Goal: Task Accomplishment & Management: Complete application form

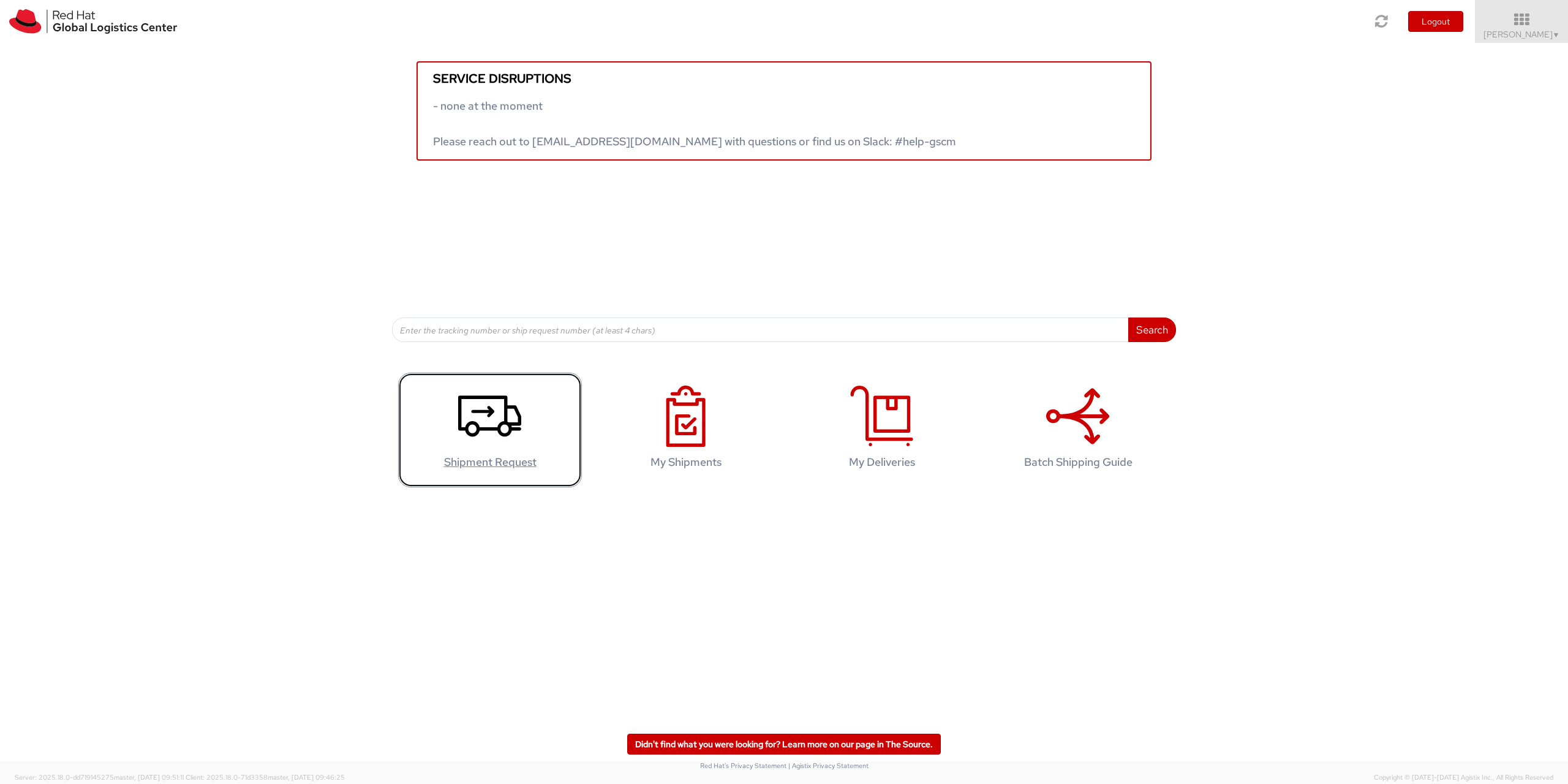
click at [516, 424] on use at bounding box center [489, 416] width 63 height 41
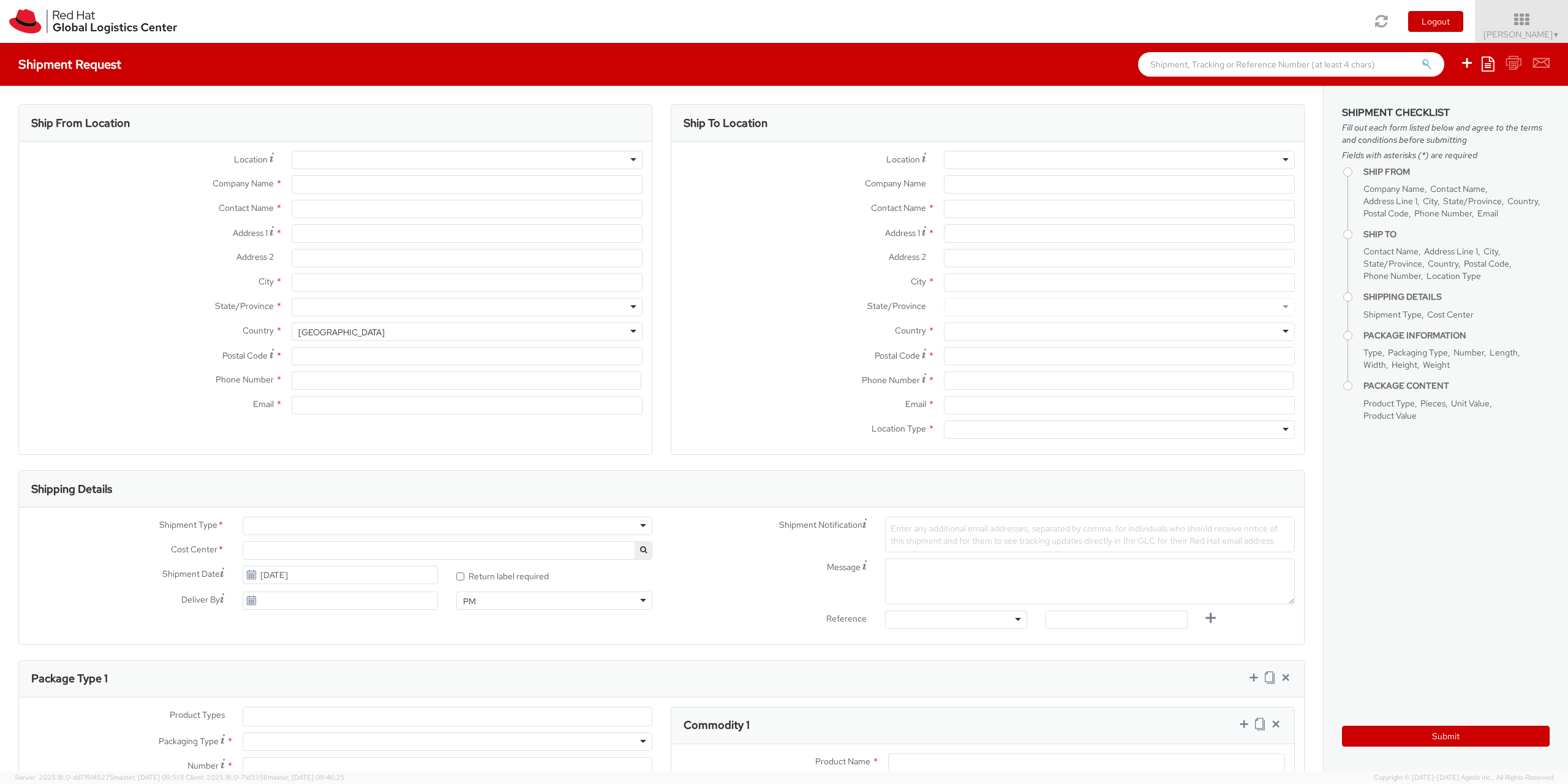
select select "931"
select select
click at [628, 162] on div at bounding box center [467, 160] width 351 height 19
type input "Red Hat Czech s.r.o."
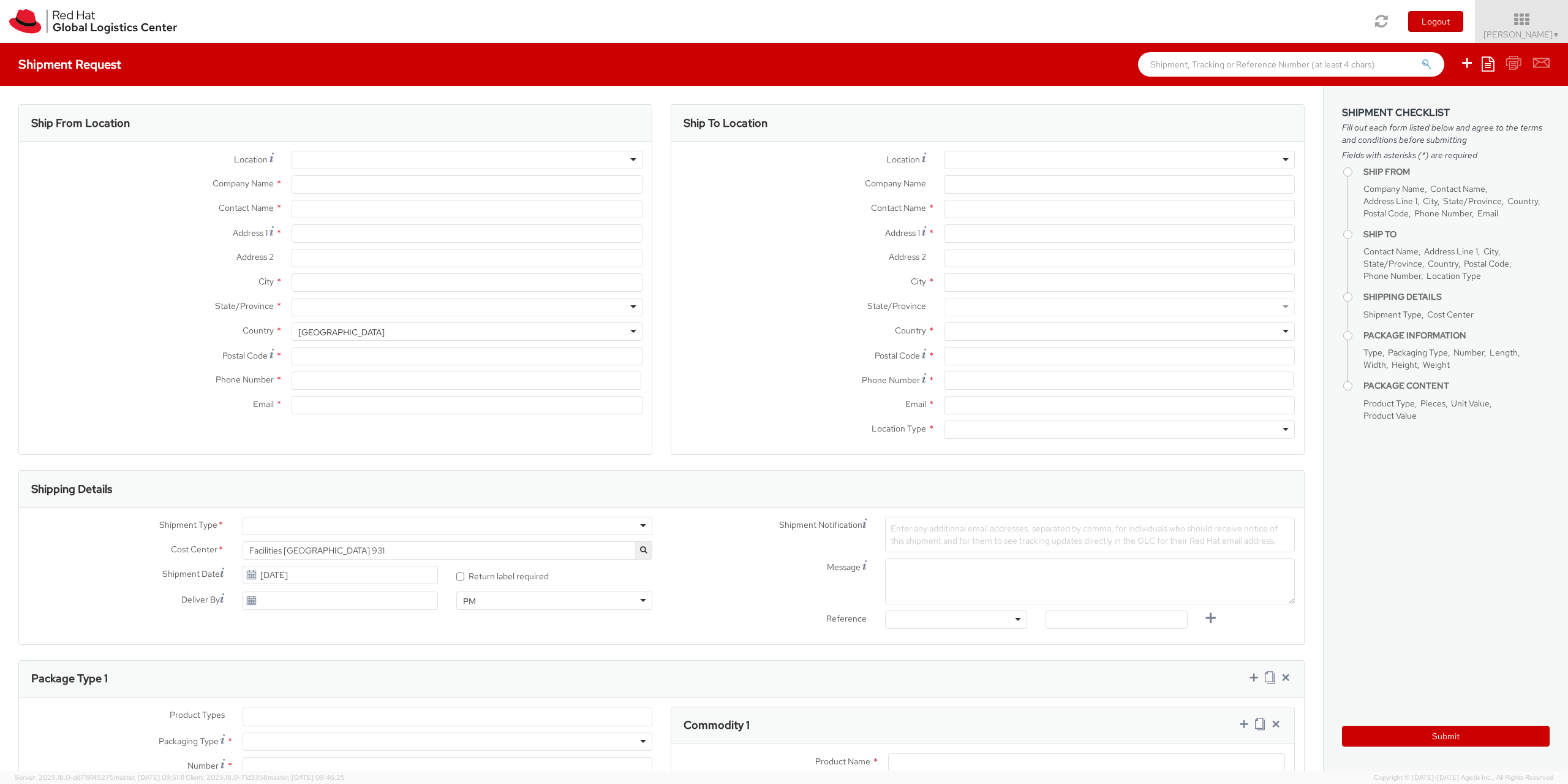
type input "[PERSON_NAME]"
type input "Purkynova 665/115"
type input "BRNO"
type input "621 00"
type input "420 532 294 555"
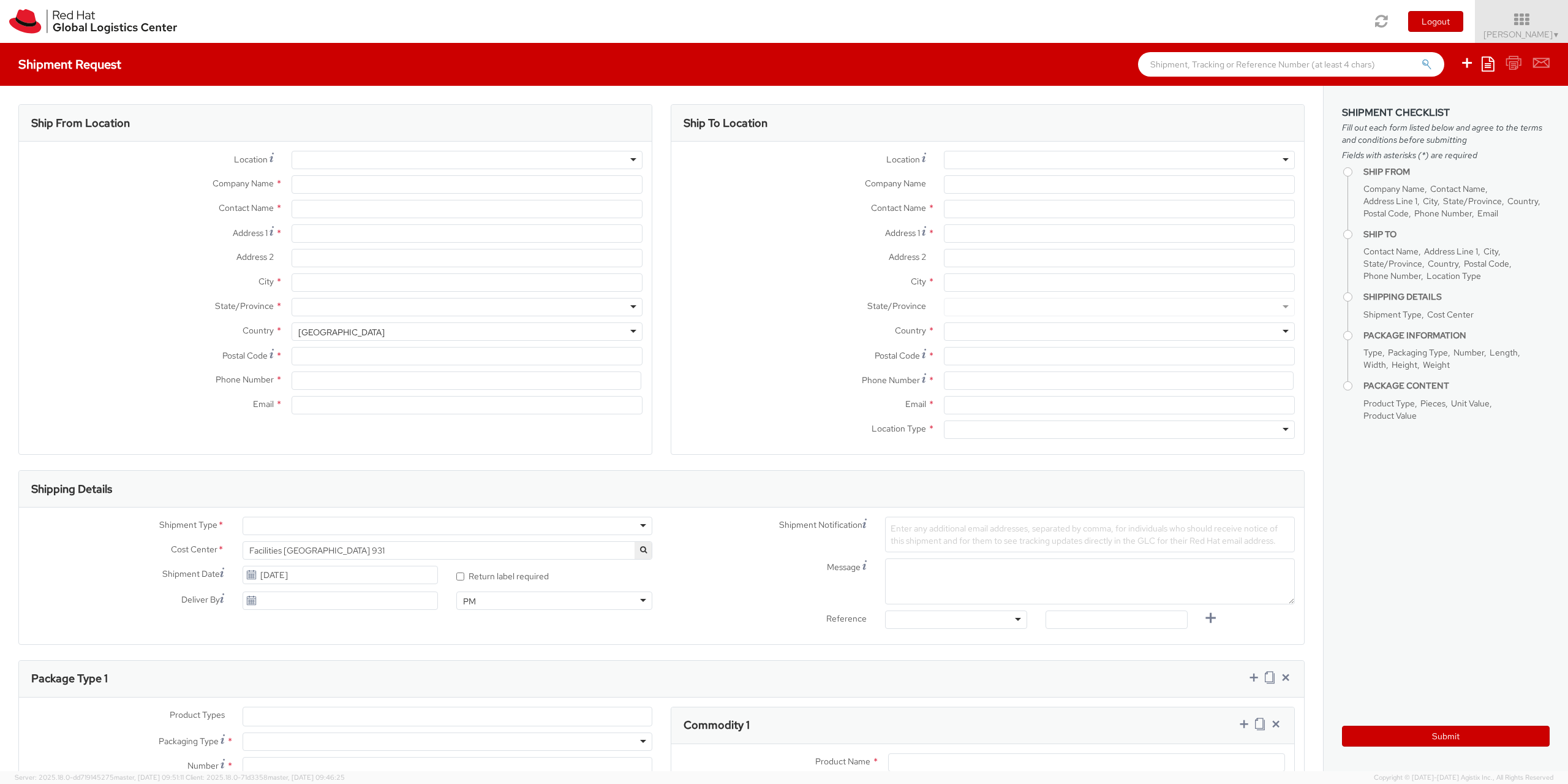
type input "pjanek@redhat.com"
select select "CM"
select select "KGS"
click at [946, 185] on input "Company Name *" at bounding box center [1119, 185] width 351 height 19
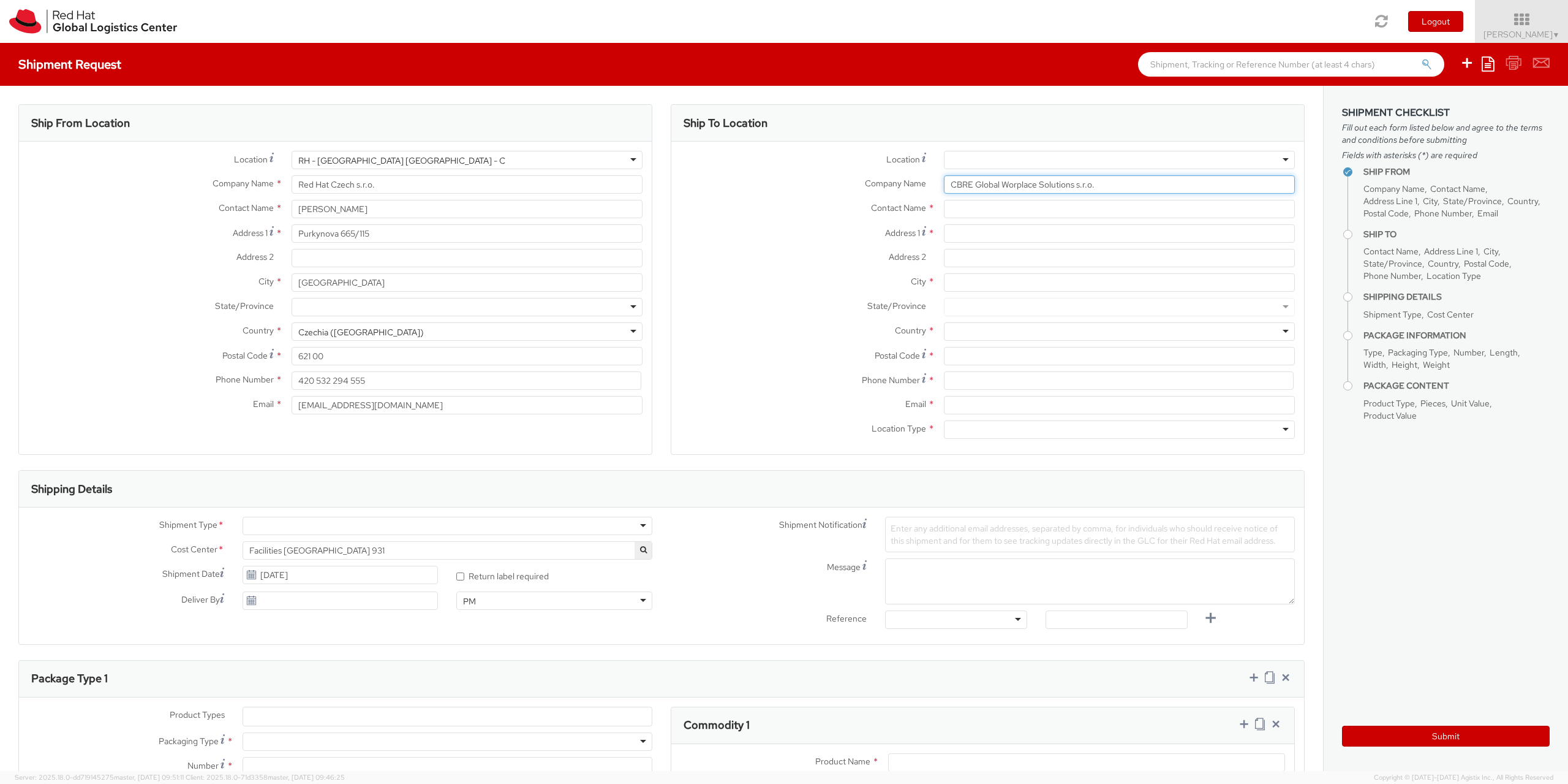
type input "CBRE Global Worplace Solutions s.r.o."
click at [951, 210] on input "text" at bounding box center [1119, 209] width 351 height 19
type input "Jana Pohořská"
click at [960, 260] on input "Address 2 *" at bounding box center [1119, 258] width 351 height 19
click at [960, 239] on input "Address 1 *" at bounding box center [1119, 234] width 351 height 19
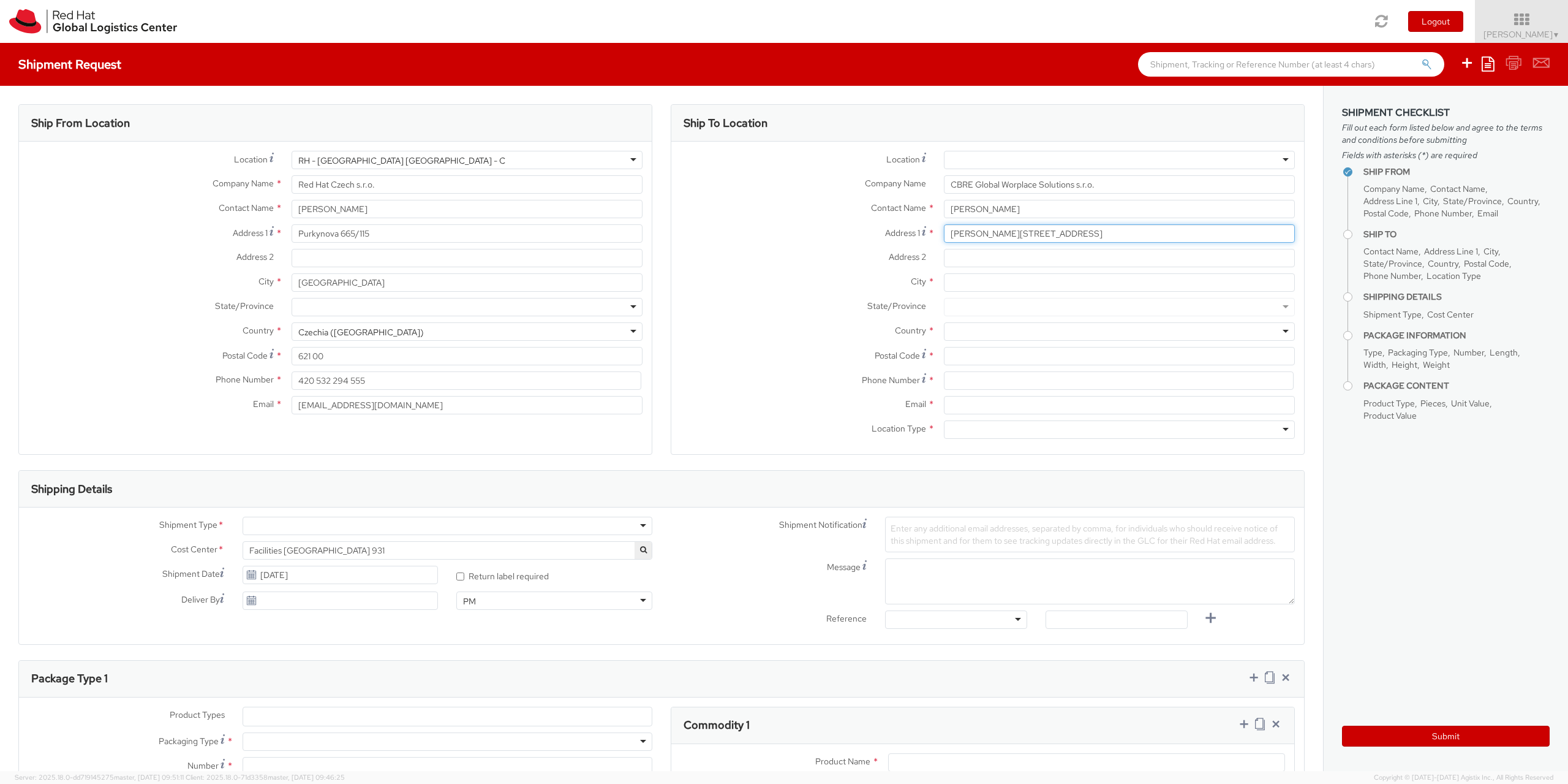
type input "Líbalova 1/2348"
click at [950, 285] on input "City *" at bounding box center [1119, 283] width 351 height 19
type input "Praha 4"
click at [944, 333] on div at bounding box center [1119, 332] width 351 height 19
click at [951, 360] on input "Postal Code *" at bounding box center [1119, 356] width 351 height 19
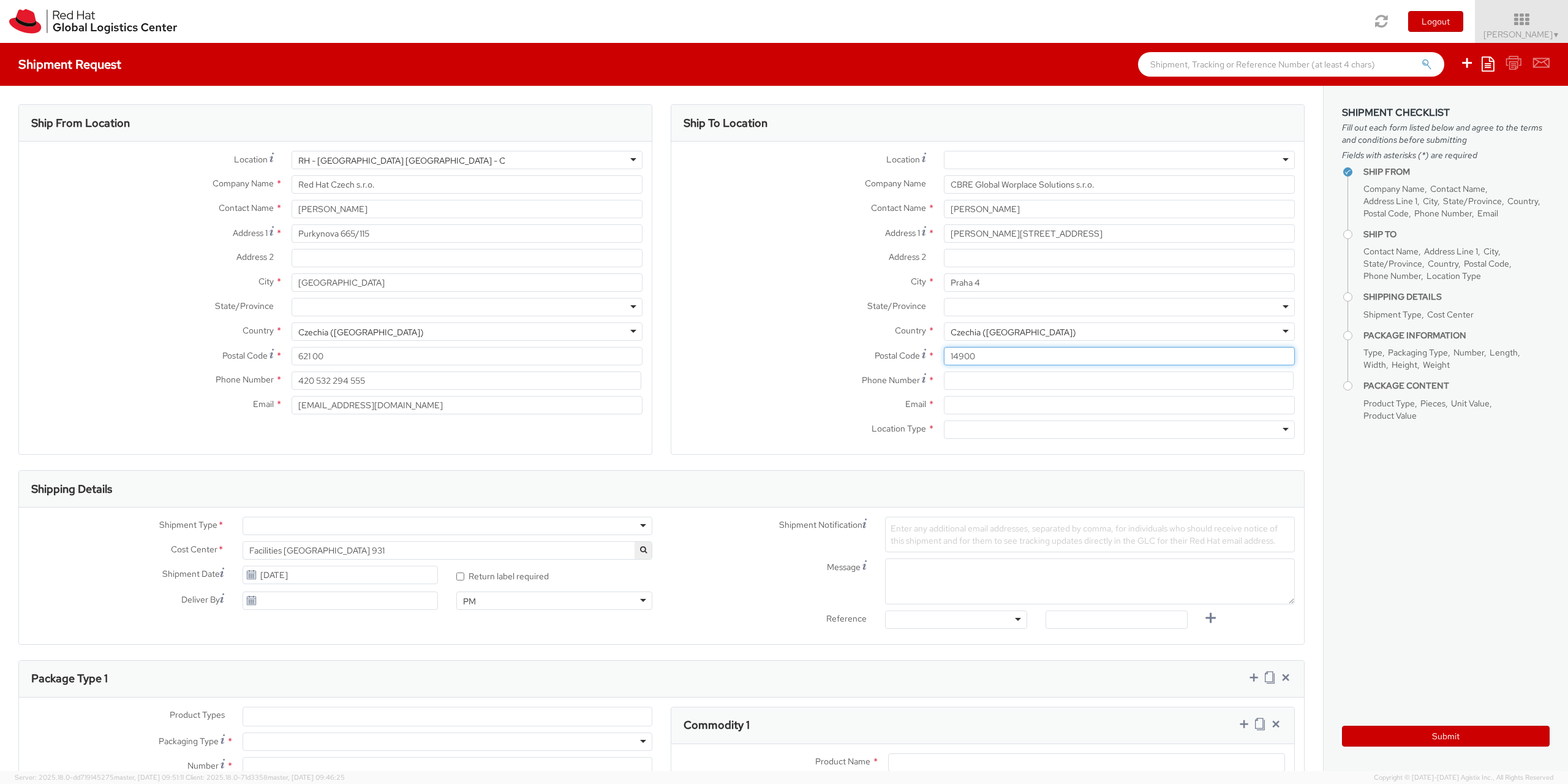
type input "14900"
click at [947, 381] on input at bounding box center [1118, 381] width 350 height 19
click at [952, 404] on input "Email *" at bounding box center [1119, 405] width 351 height 19
type input "jana.pohorska@cbre.com"
click at [959, 430] on div at bounding box center [1119, 430] width 351 height 19
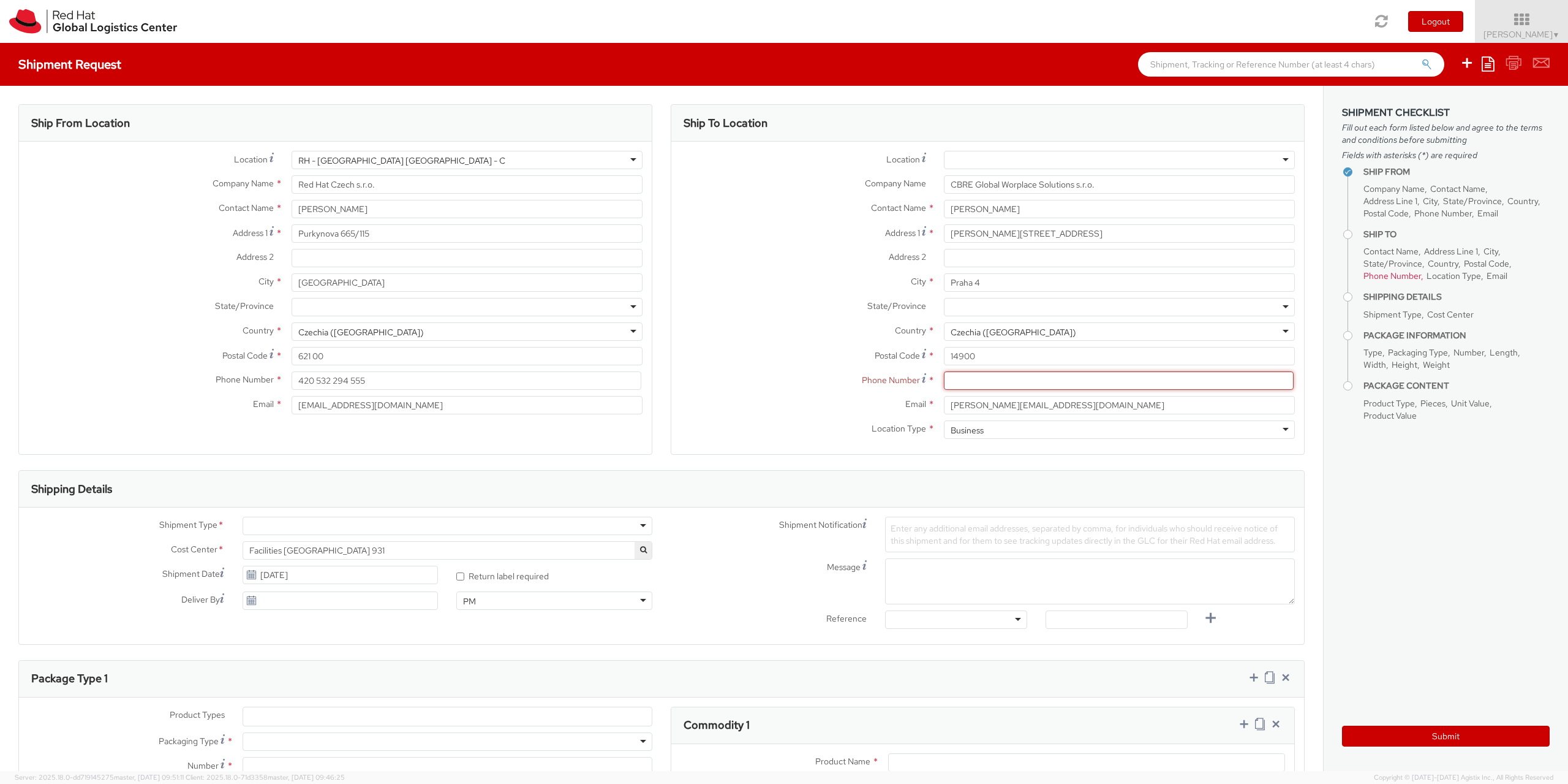
click at [946, 377] on input at bounding box center [1118, 381] width 350 height 19
type input "799115322"
click at [823, 410] on label "Email *" at bounding box center [803, 403] width 263 height 16
click at [944, 410] on input "jana.pohorska@cbre.com" at bounding box center [1119, 405] width 351 height 19
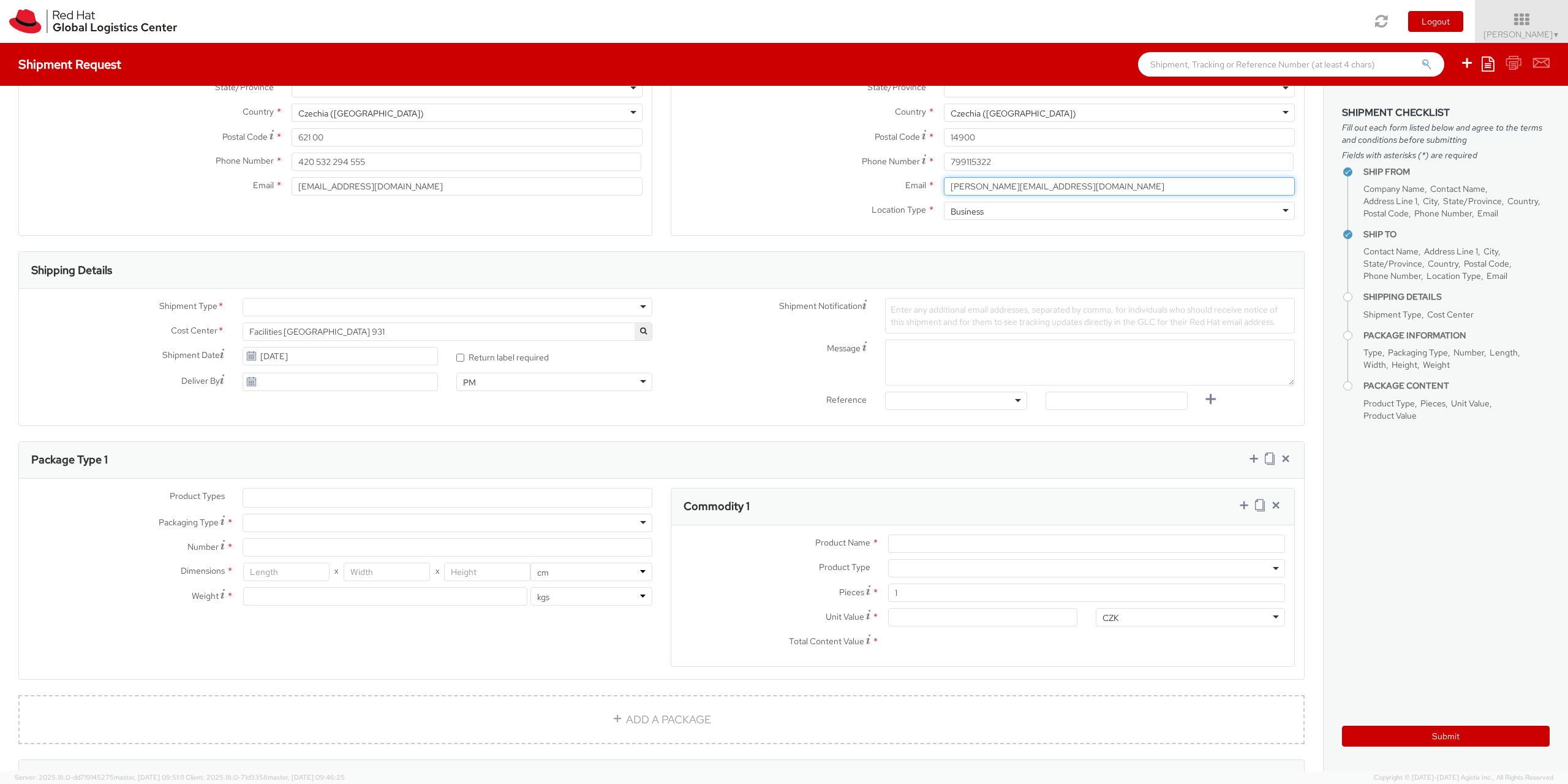
scroll to position [306, 0]
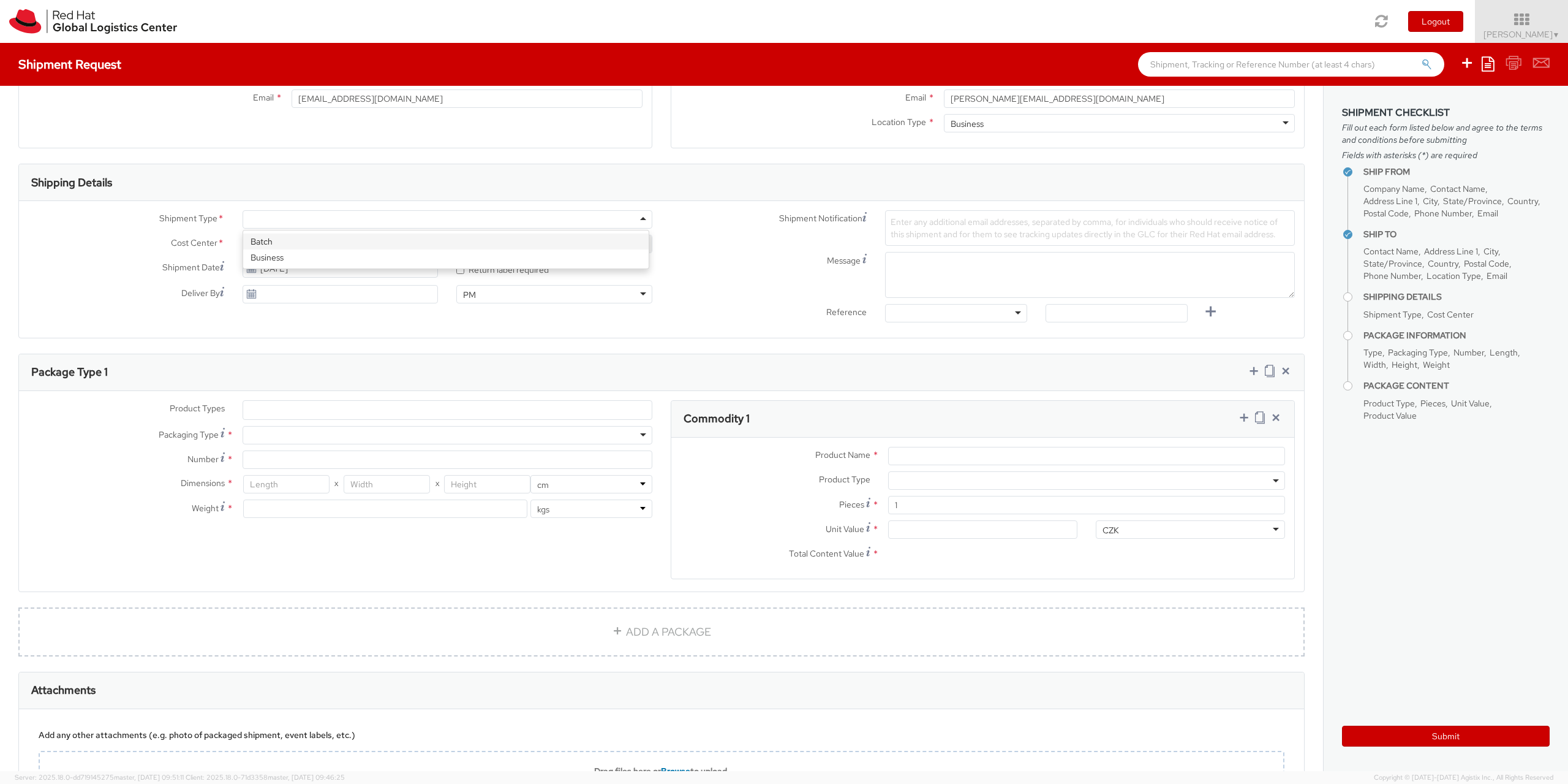
click at [639, 219] on div at bounding box center [448, 219] width 410 height 19
click at [632, 438] on div at bounding box center [448, 435] width 410 height 19
type input "1"
type input "24.13"
type input "31.75"
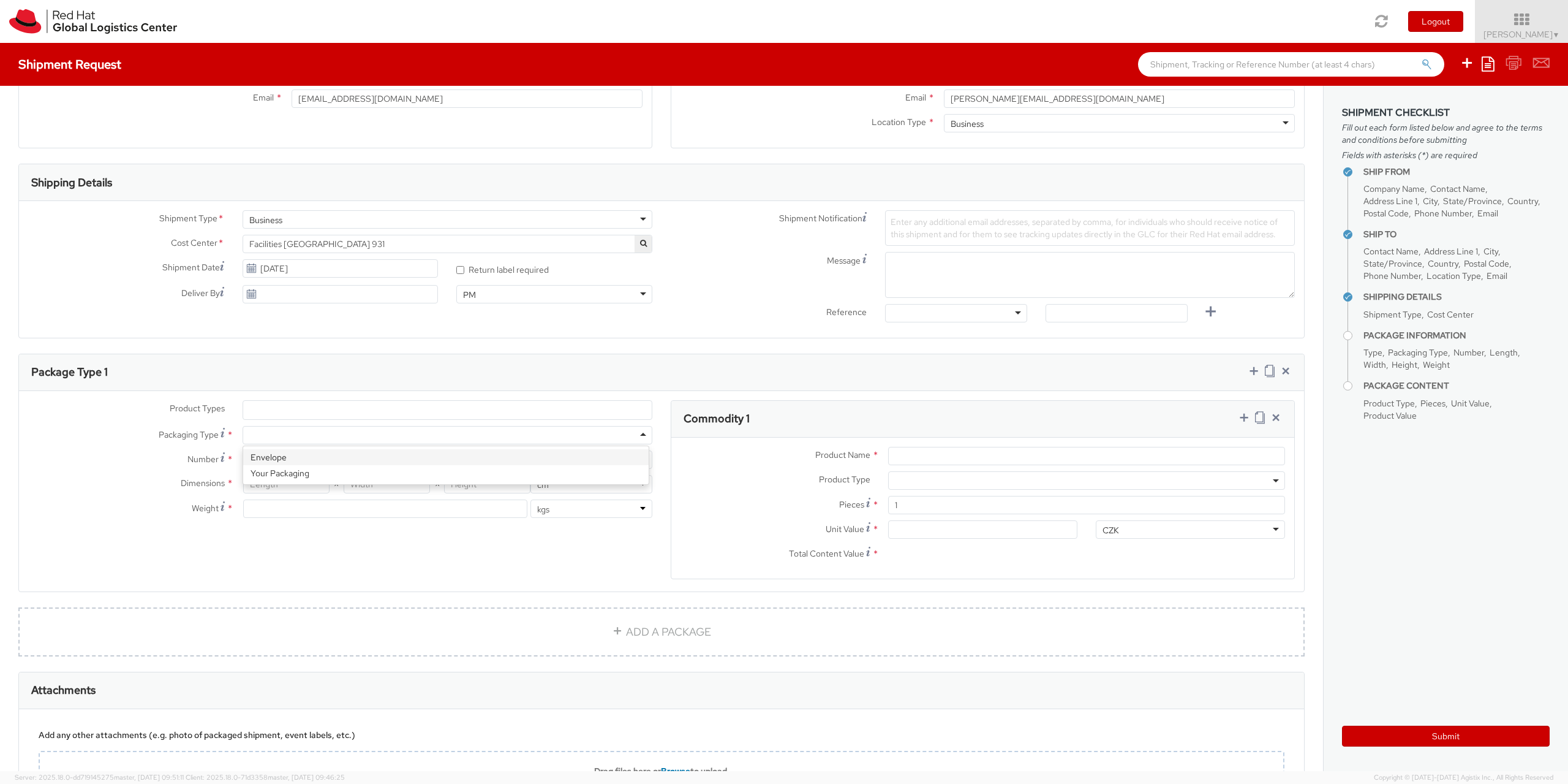
type input "0.64"
type input "0.5"
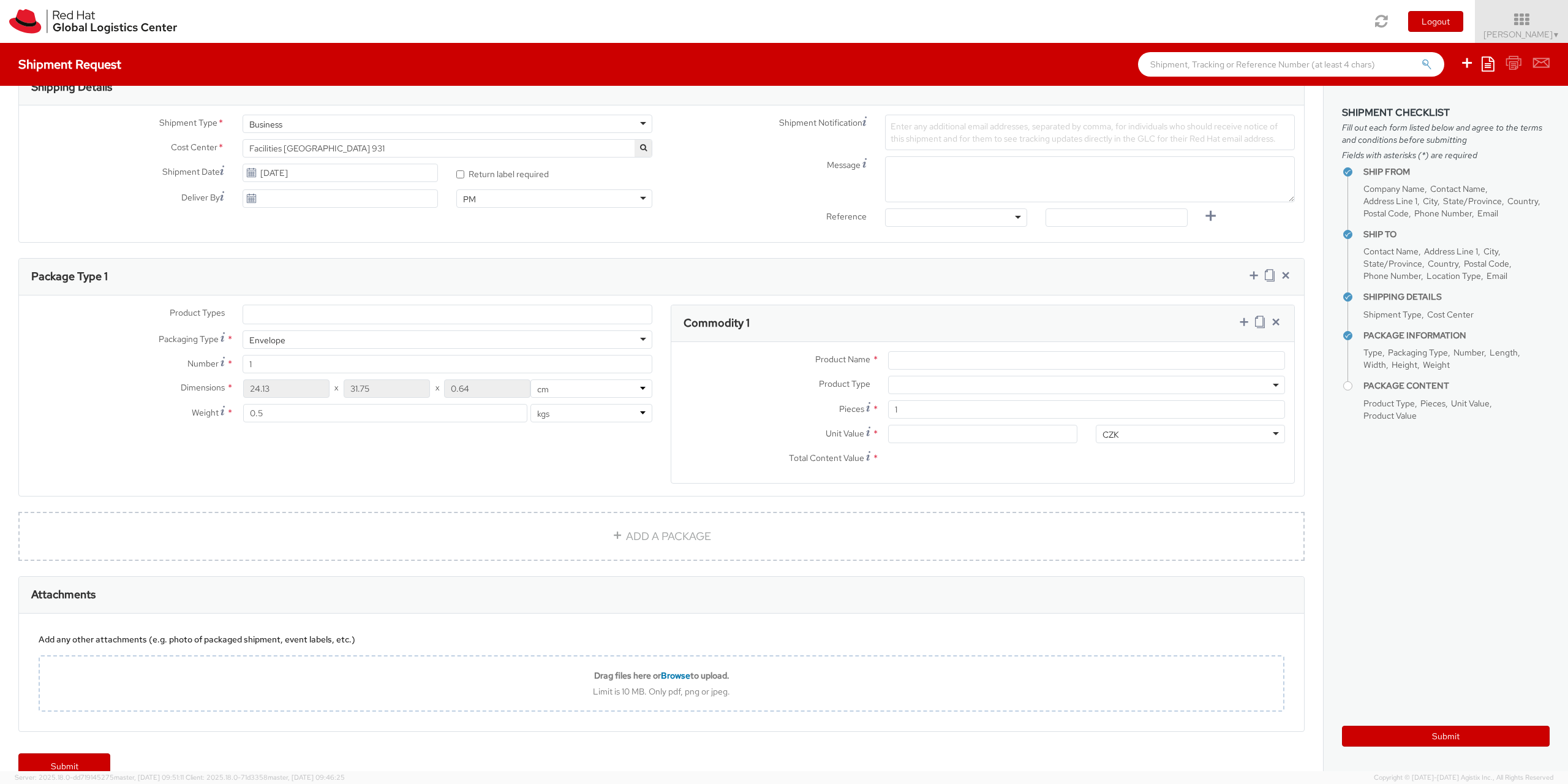
scroll to position [427, 0]
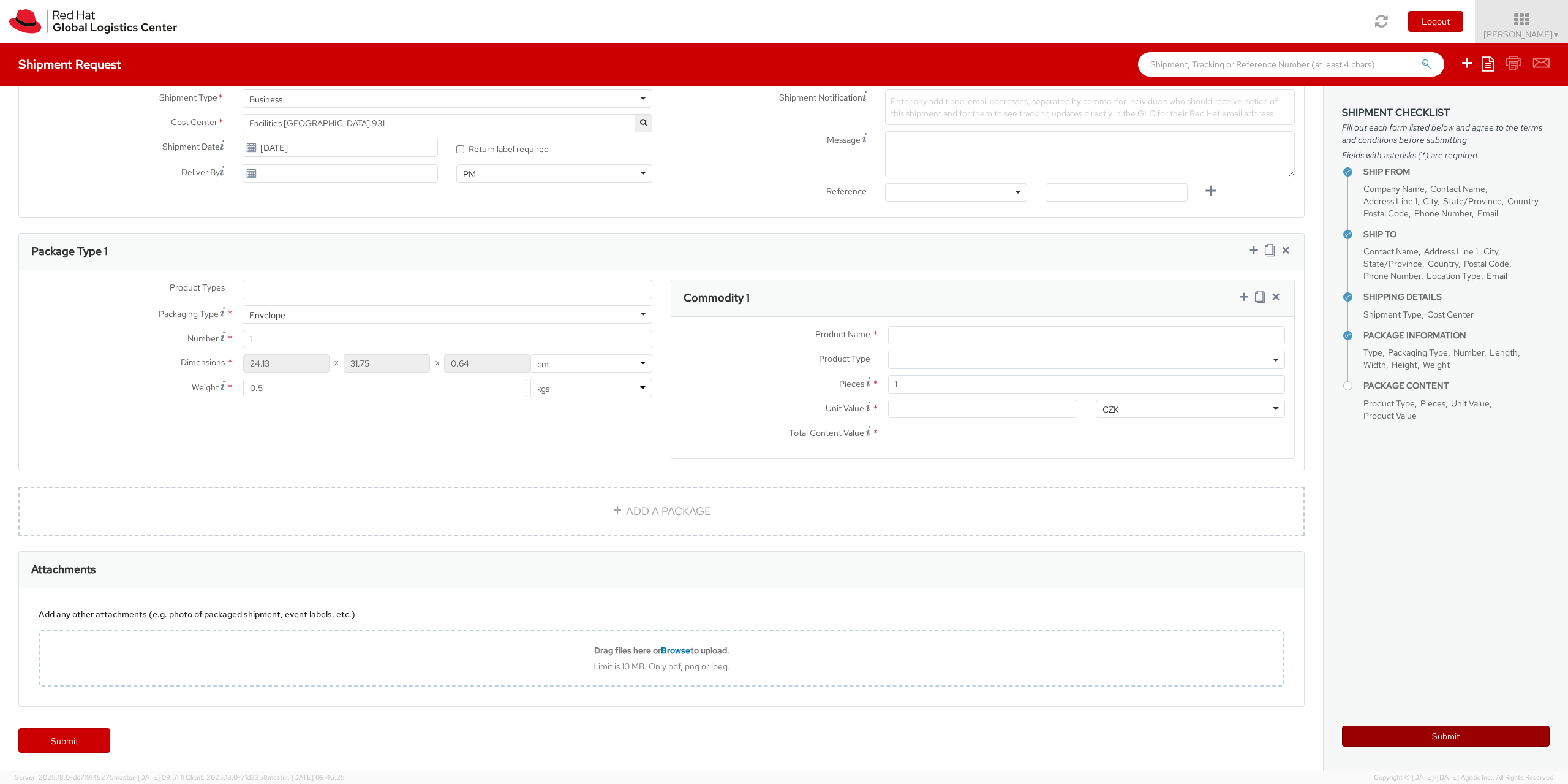
click at [1399, 735] on button "Submit" at bounding box center [1446, 736] width 207 height 21
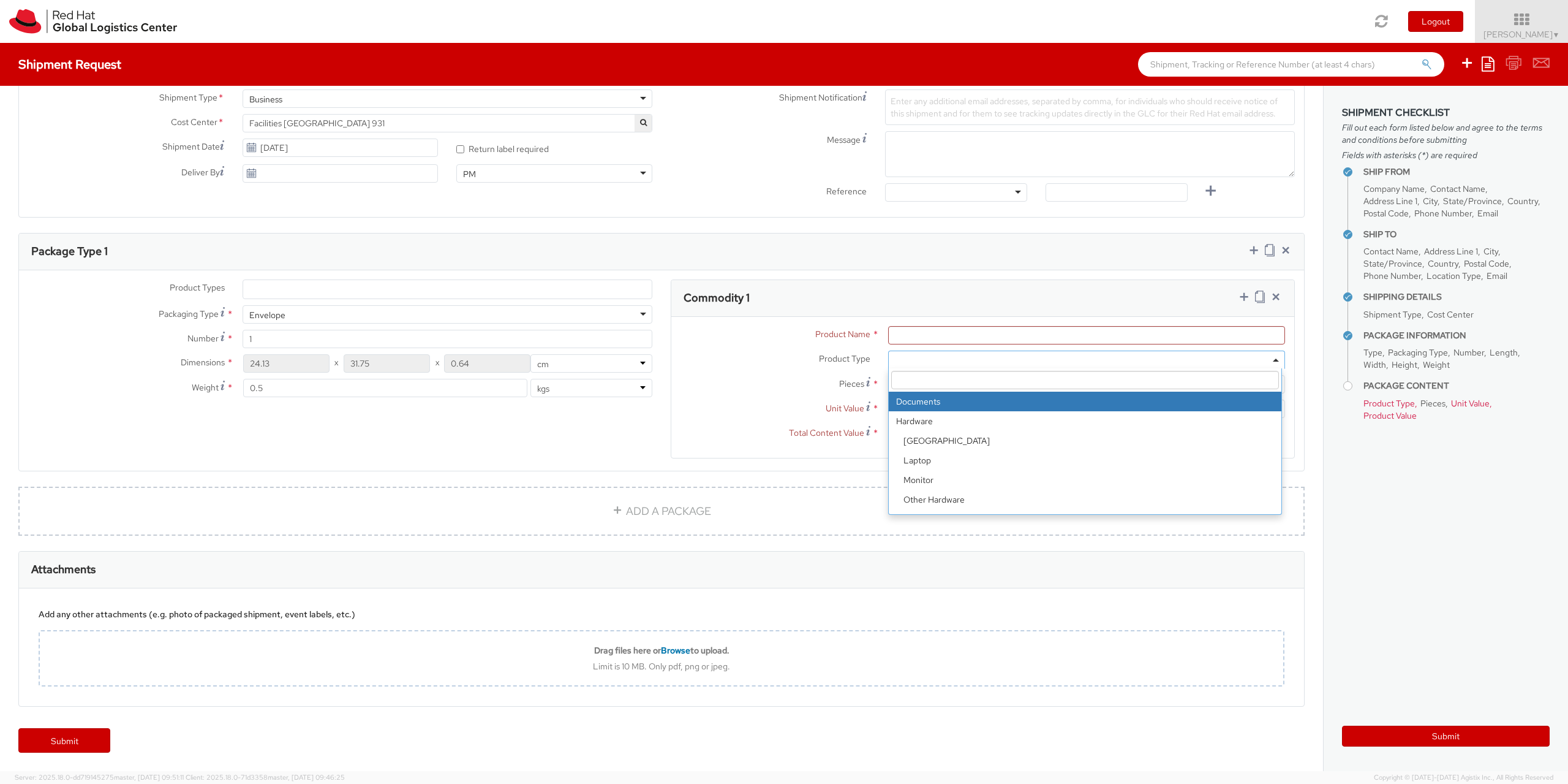
click at [1275, 362] on span at bounding box center [1276, 360] width 3 height 19
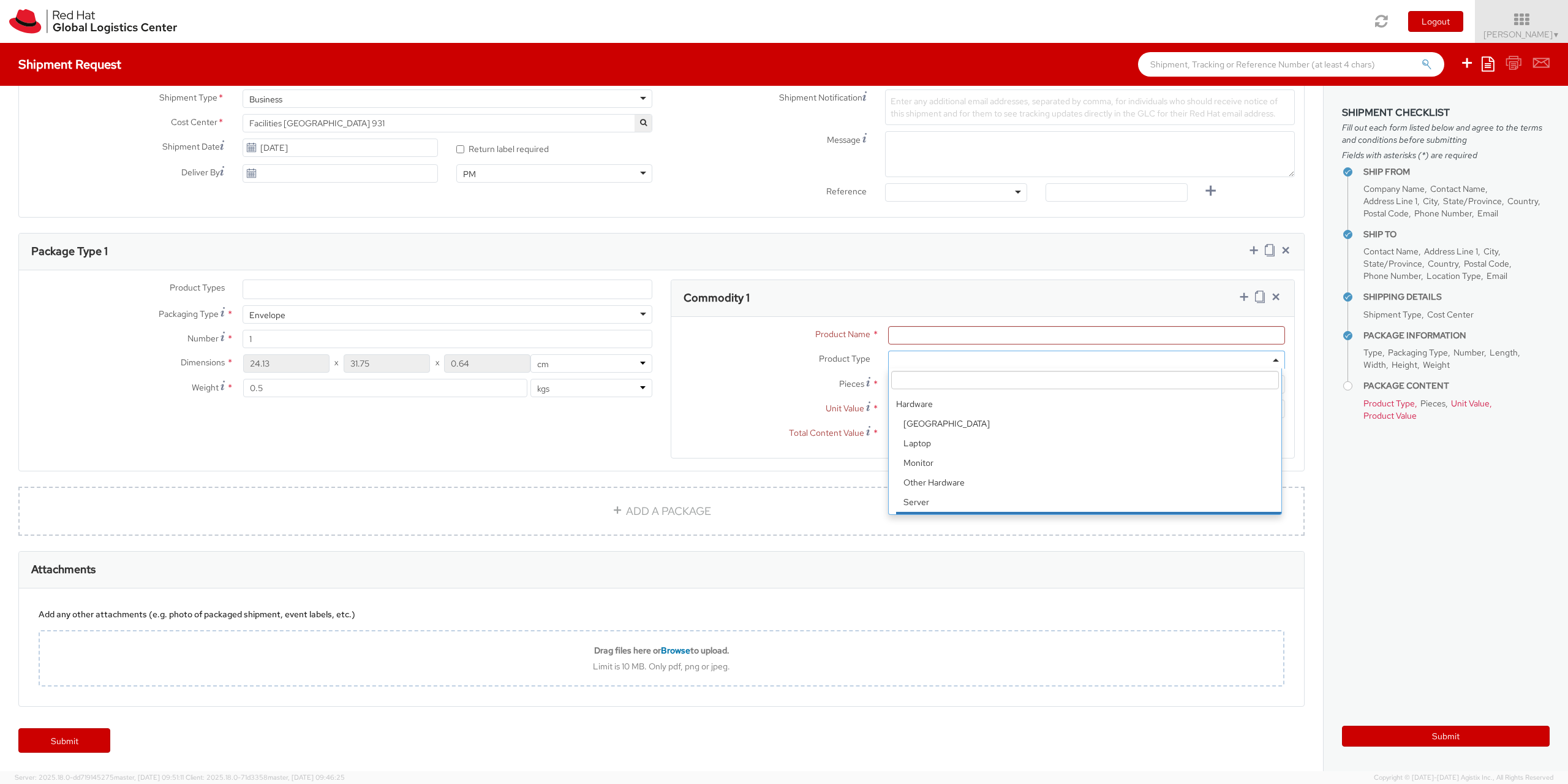
scroll to position [0, 0]
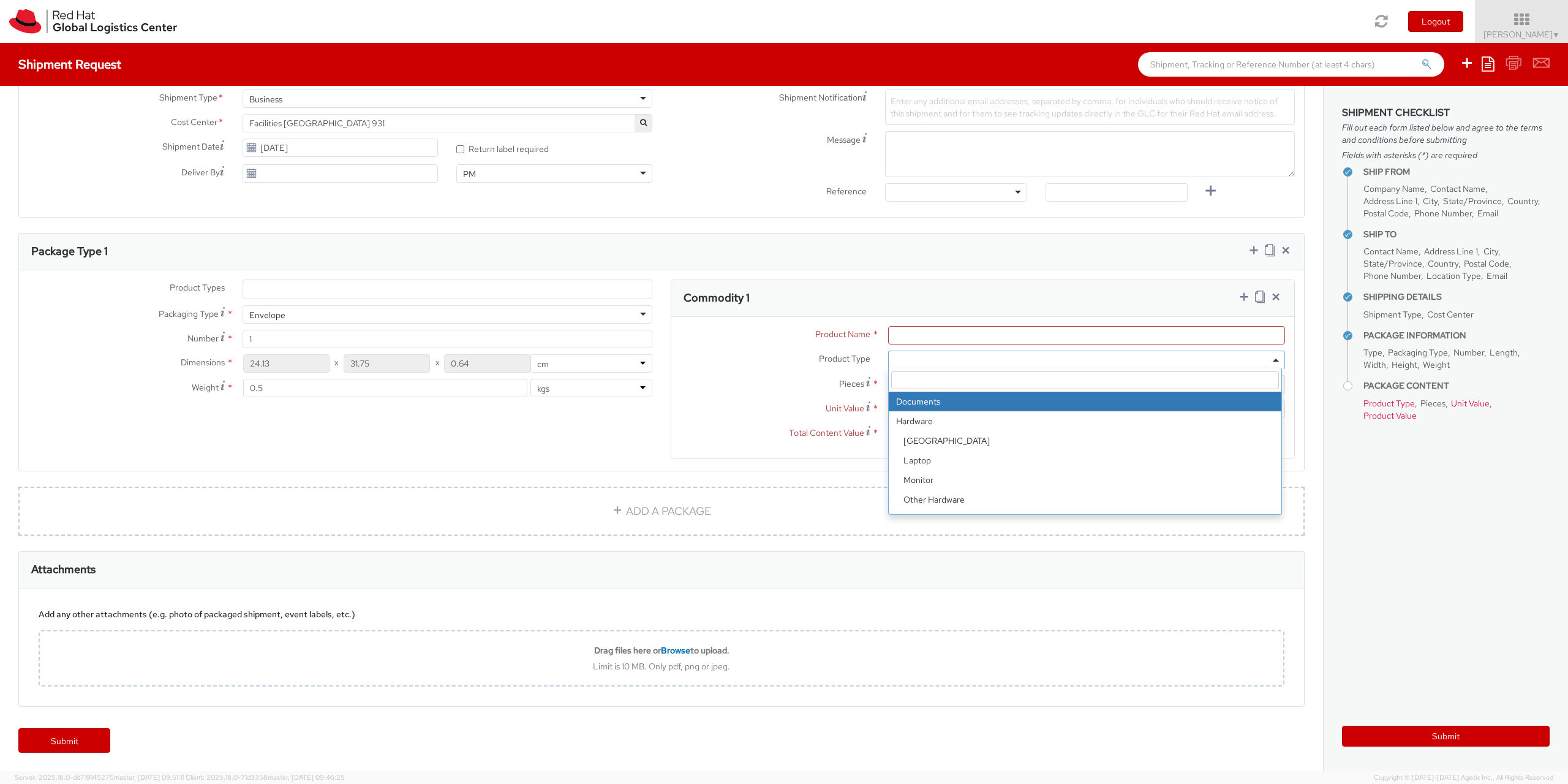
select select "DOCUMENT"
type input "Documents"
type input "1.00"
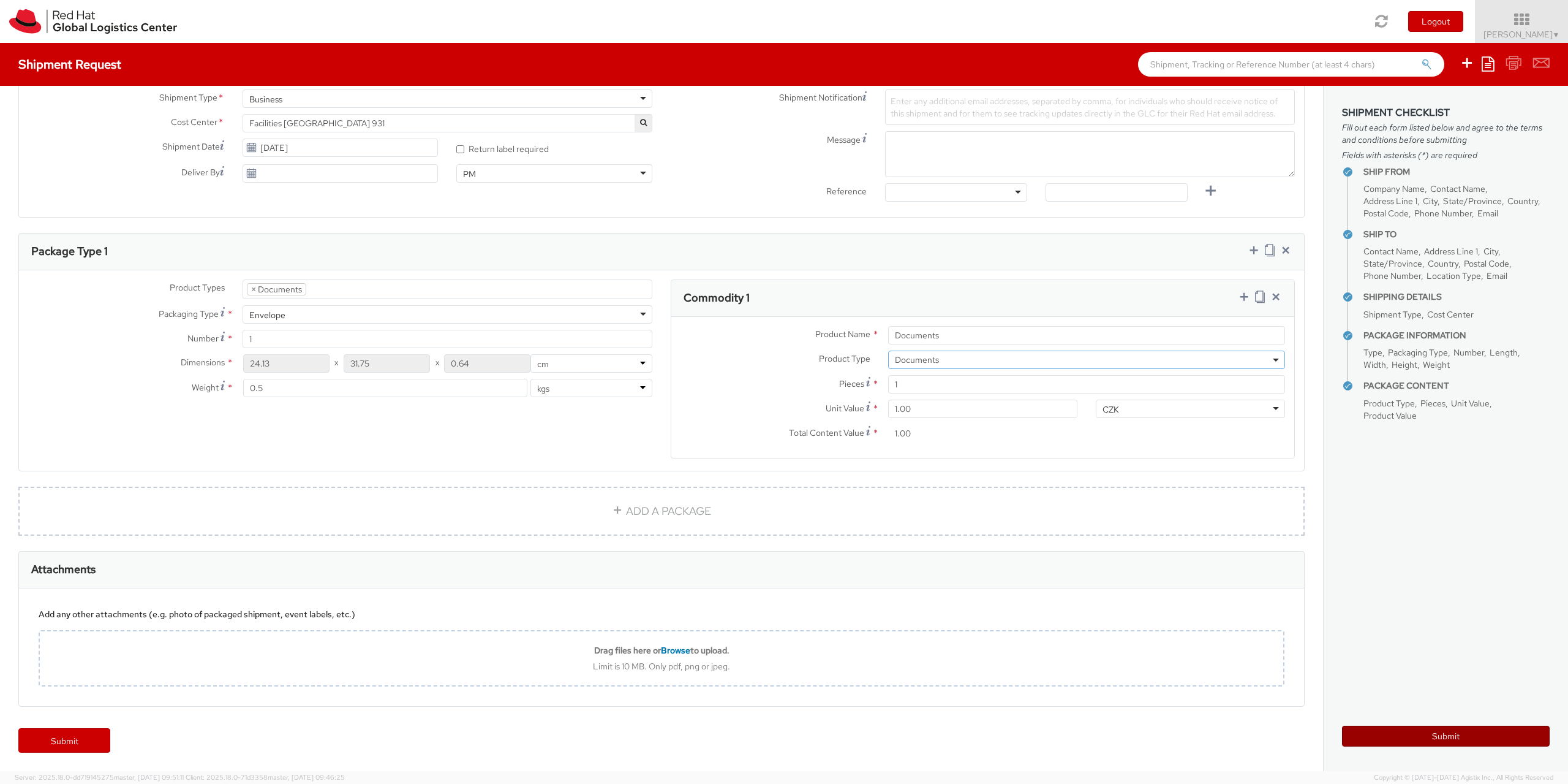
click at [1431, 731] on button "Submit" at bounding box center [1446, 736] width 207 height 21
